Goal: Check status: Check status

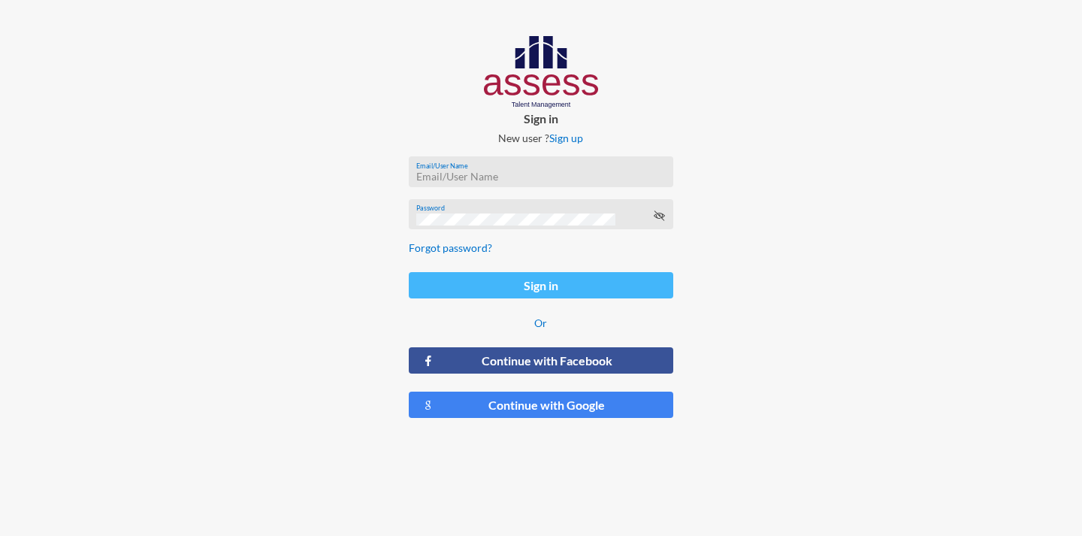
type input "NorhanSalama"
click at [554, 288] on button "Sign in" at bounding box center [541, 285] width 264 height 26
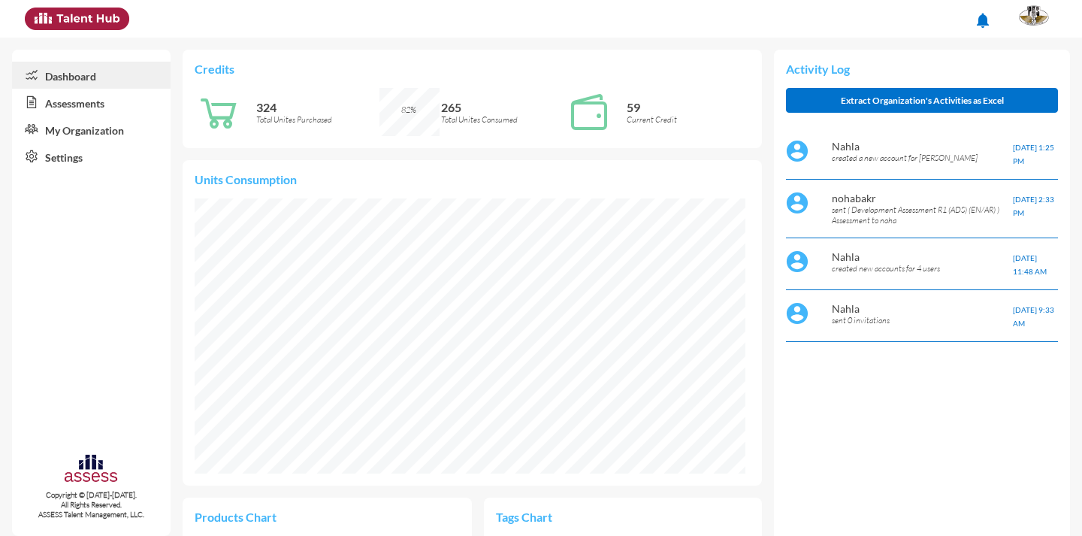
click at [95, 101] on link "Assessments" at bounding box center [91, 102] width 158 height 27
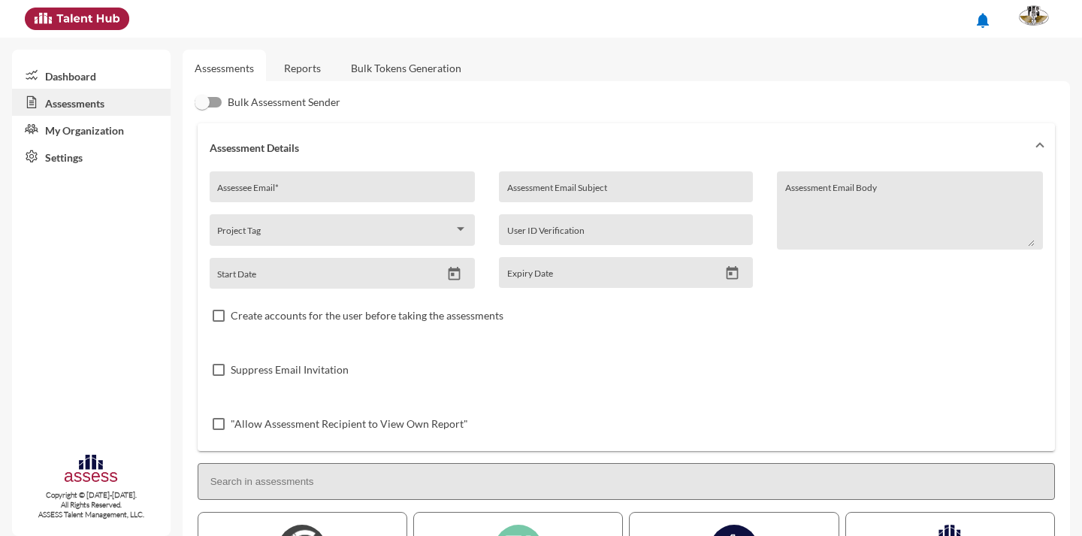
click at [306, 65] on link "Reports" at bounding box center [302, 68] width 61 height 37
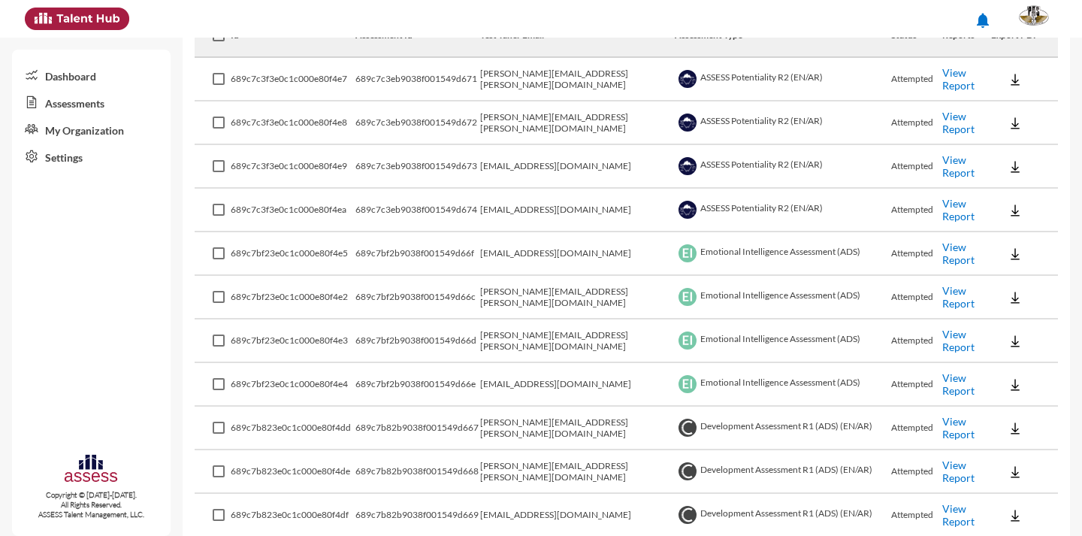
scroll to position [306, 0]
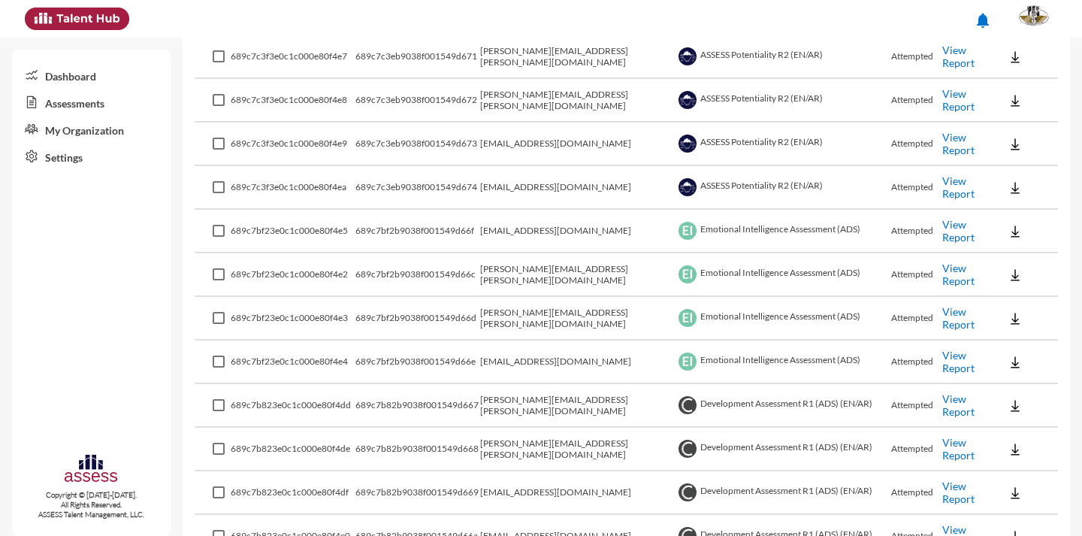
click at [942, 275] on link "View Report" at bounding box center [958, 274] width 32 height 26
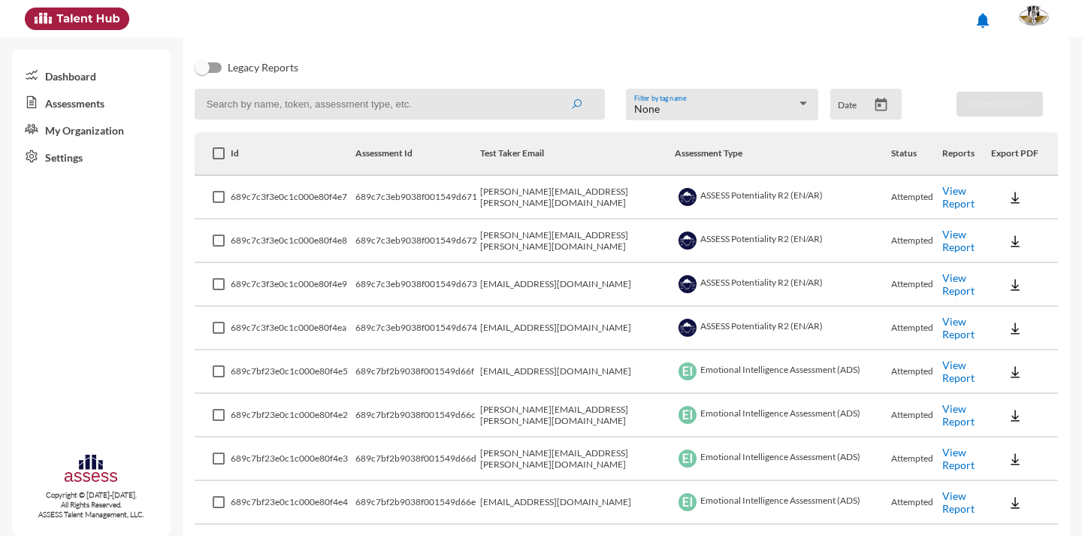
scroll to position [150, 0]
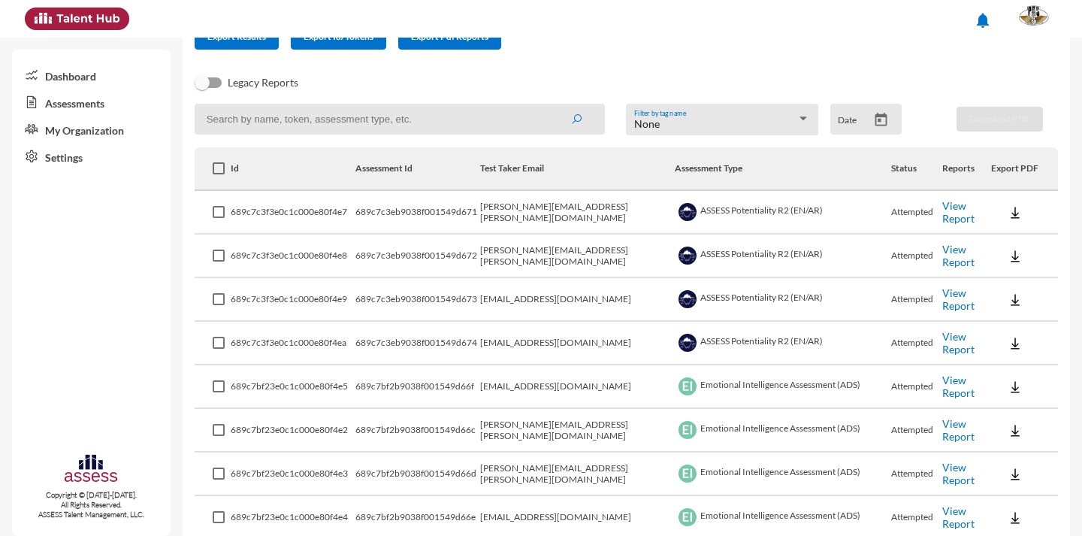
click at [942, 210] on link "View Report" at bounding box center [958, 212] width 32 height 26
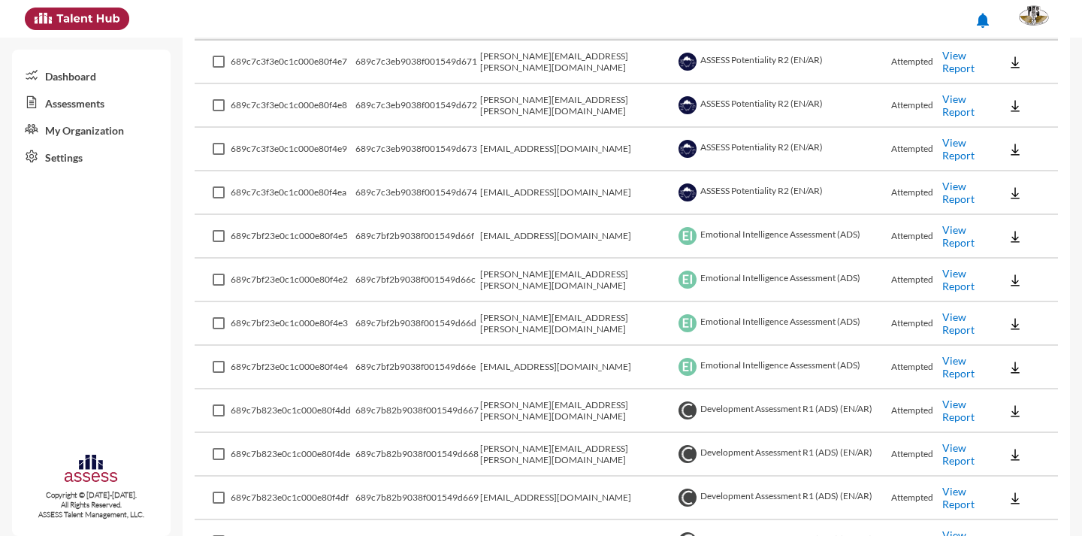
scroll to position [376, 0]
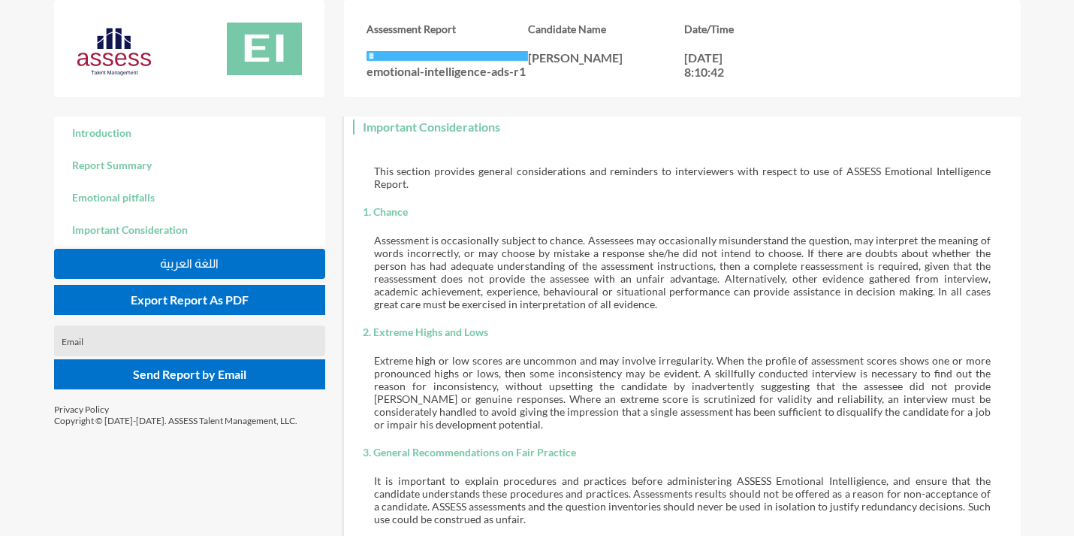
scroll to position [2239, 0]
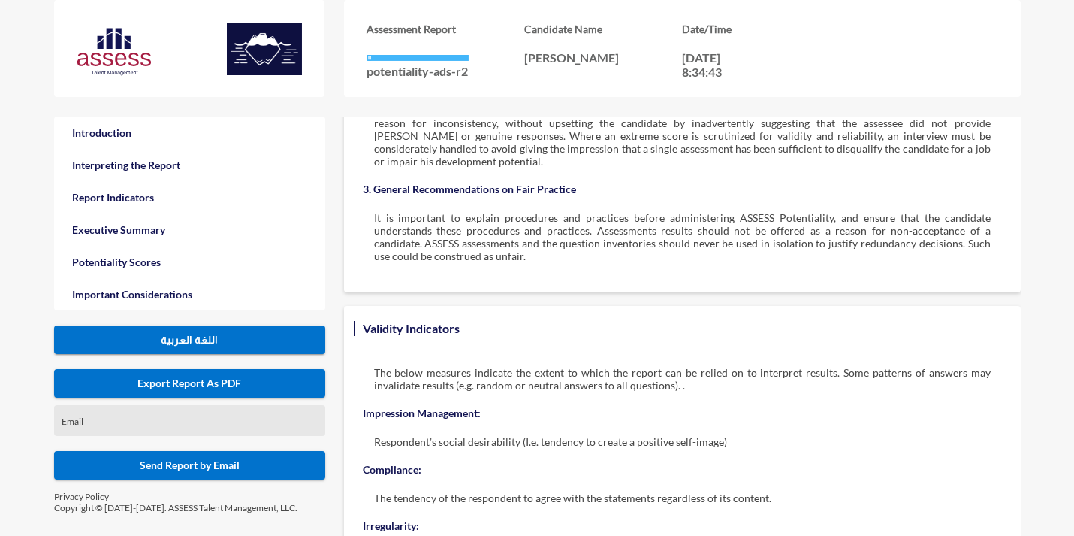
scroll to position [3155, 0]
